Goal: Task Accomplishment & Management: Manage account settings

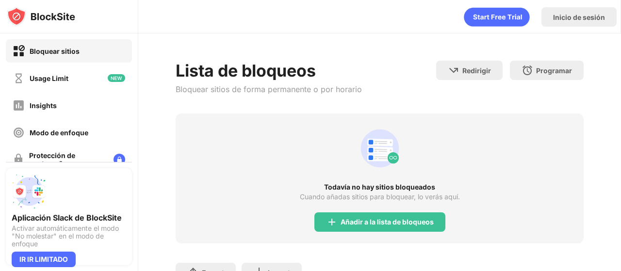
click at [368, 225] on div "Añadir a la lista de bloqueos" at bounding box center [387, 222] width 93 height 8
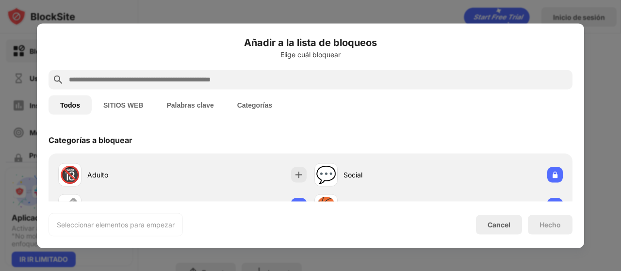
click at [166, 72] on div at bounding box center [311, 79] width 524 height 19
drag, startPoint x: 178, startPoint y: 63, endPoint x: 188, endPoint y: 76, distance: 16.3
click at [184, 65] on div "Añadir a la lista de bloqueos Elige cuál bloquear" at bounding box center [311, 52] width 524 height 35
click at [188, 76] on input "text" at bounding box center [318, 80] width 501 height 12
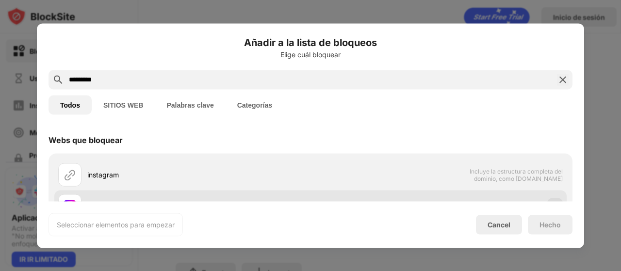
type input "*********"
click at [131, 197] on div "[DOMAIN_NAME]" at bounding box center [184, 205] width 252 height 23
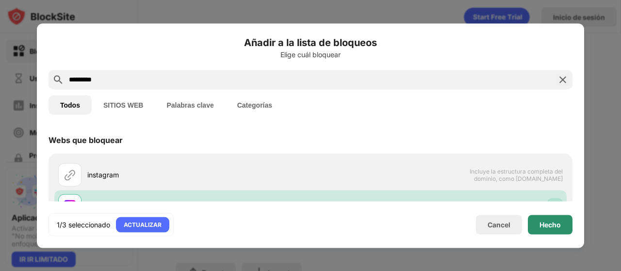
click at [543, 229] on div "Hecho" at bounding box center [550, 224] width 45 height 19
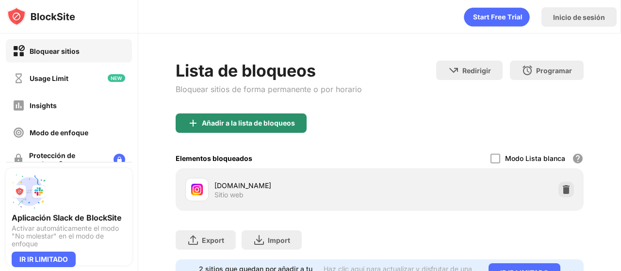
click at [268, 119] on div "Añadir a la lista de bloqueos" at bounding box center [248, 123] width 93 height 8
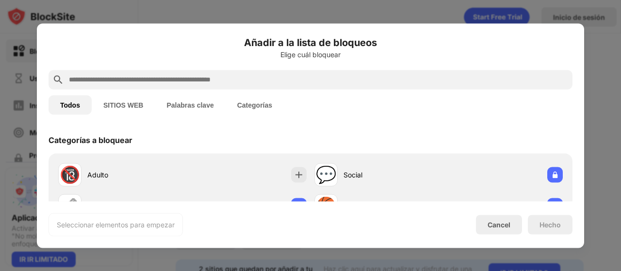
click at [249, 77] on input "text" at bounding box center [318, 80] width 501 height 12
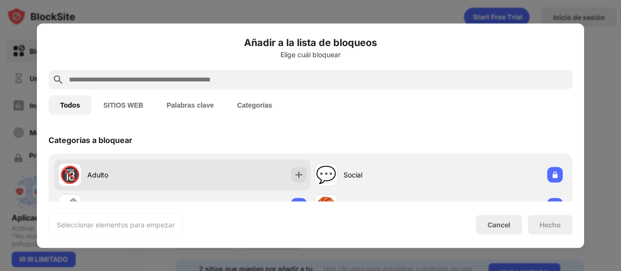
click at [199, 166] on div "🔞 Adulto" at bounding box center [182, 174] width 256 height 31
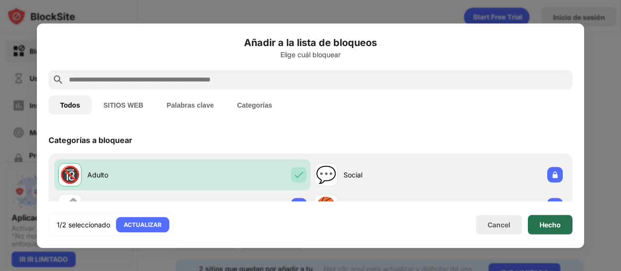
click at [566, 234] on div "Hecho" at bounding box center [550, 224] width 45 height 19
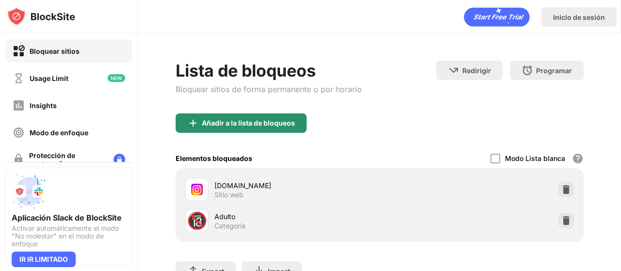
click at [213, 122] on div "Añadir a la lista de bloqueos" at bounding box center [248, 123] width 93 height 8
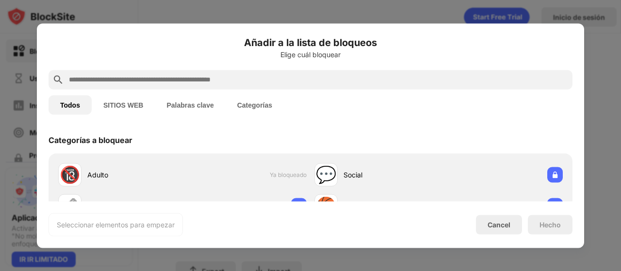
click at [182, 74] on input "text" at bounding box center [318, 80] width 501 height 12
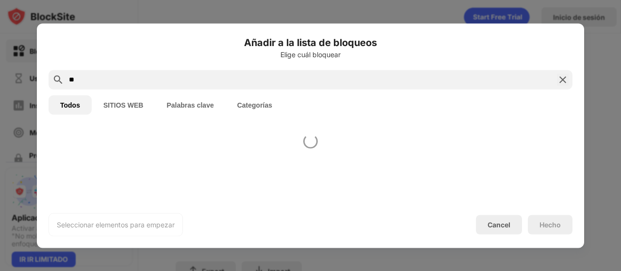
type input "*"
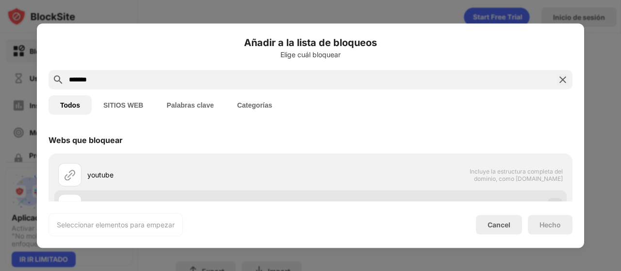
type input "*******"
click at [145, 193] on div "[DOMAIN_NAME]" at bounding box center [310, 205] width 512 height 31
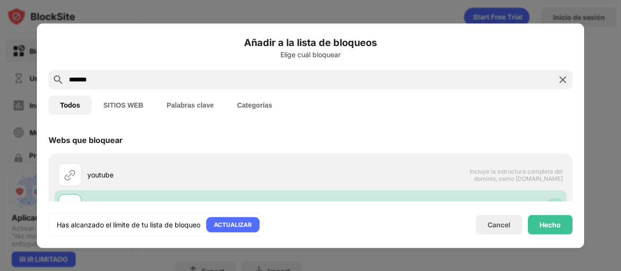
click at [556, 224] on div "Hecho" at bounding box center [549, 225] width 21 height 8
